Goal: Transaction & Acquisition: Purchase product/service

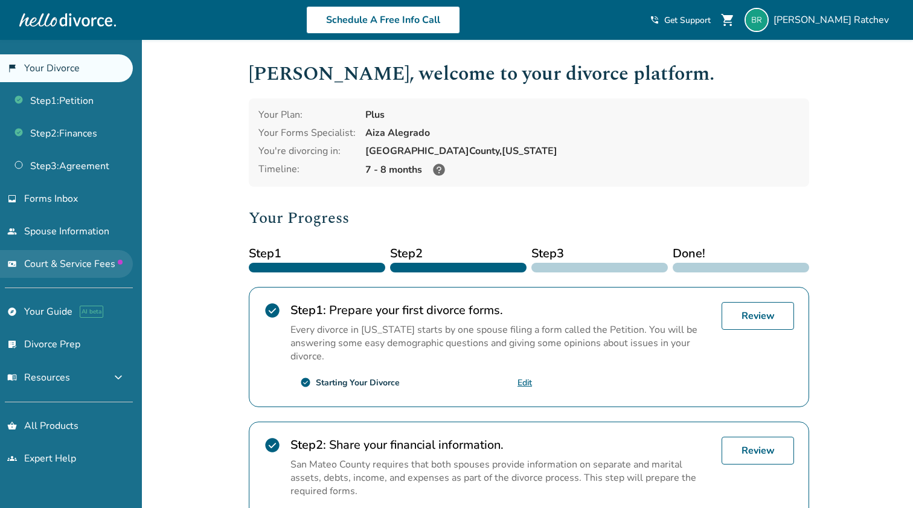
click at [52, 265] on span "Court & Service Fees" at bounding box center [73, 263] width 98 height 13
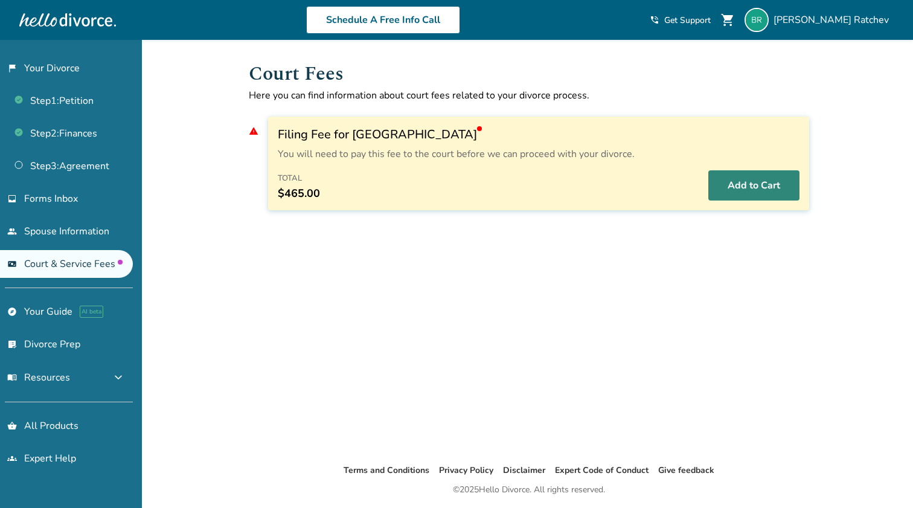
click at [753, 184] on button "Add to Cart" at bounding box center [753, 185] width 91 height 30
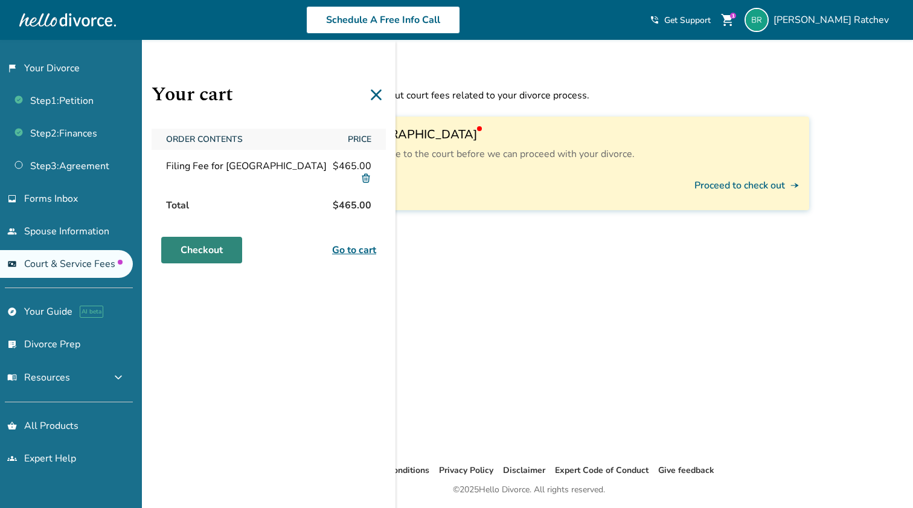
click at [229, 249] on link "Checkout" at bounding box center [201, 250] width 81 height 27
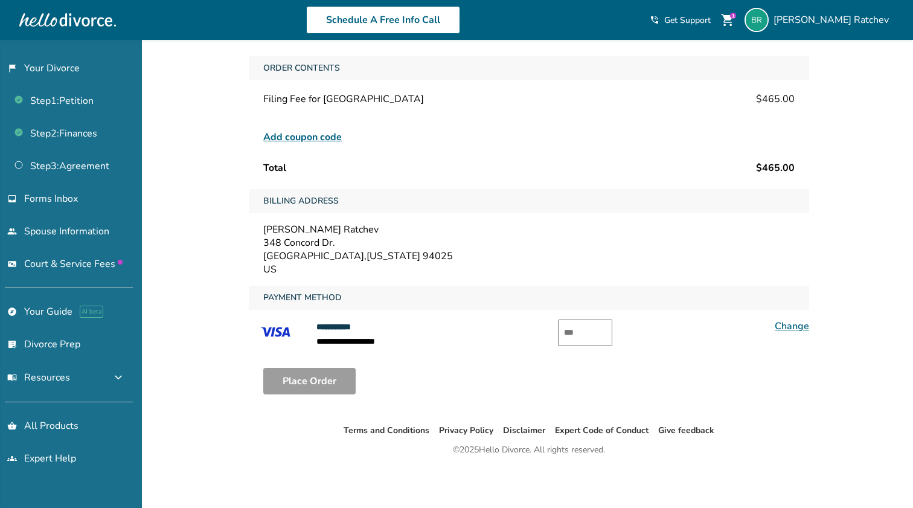
scroll to position [63, 0]
click at [573, 334] on input "text" at bounding box center [585, 332] width 54 height 27
type input "***"
click at [330, 380] on button "Place Order" at bounding box center [309, 381] width 92 height 27
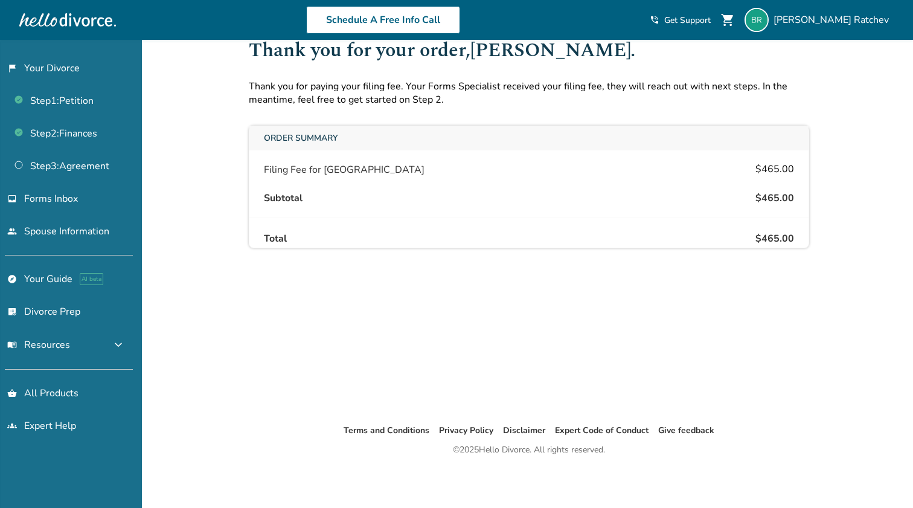
scroll to position [40, 0]
